Goal: Find specific page/section: Find specific page/section

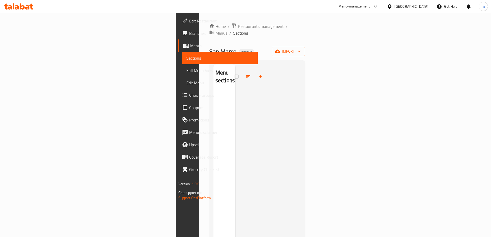
click at [408, 7] on div "[GEOGRAPHIC_DATA]" at bounding box center [412, 7] width 34 height 6
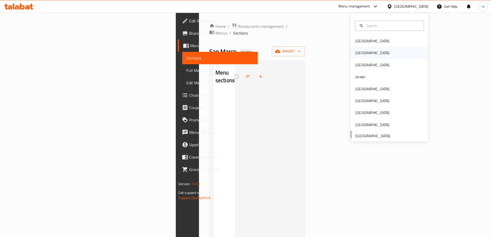
click at [378, 50] on div "[GEOGRAPHIC_DATA]" at bounding box center [389, 53] width 77 height 12
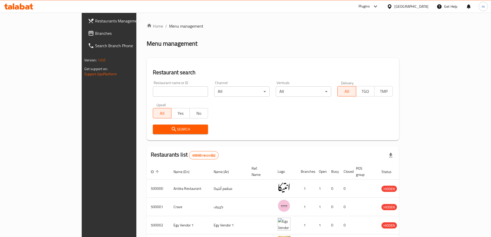
click at [383, 1] on div "Plugins" at bounding box center [369, 6] width 28 height 12
click at [370, 9] on div "Plugins" at bounding box center [364, 6] width 11 height 6
click at [369, 43] on div "Restaurant-Management" at bounding box center [351, 47] width 49 height 12
